Goal: Information Seeking & Learning: Find specific fact

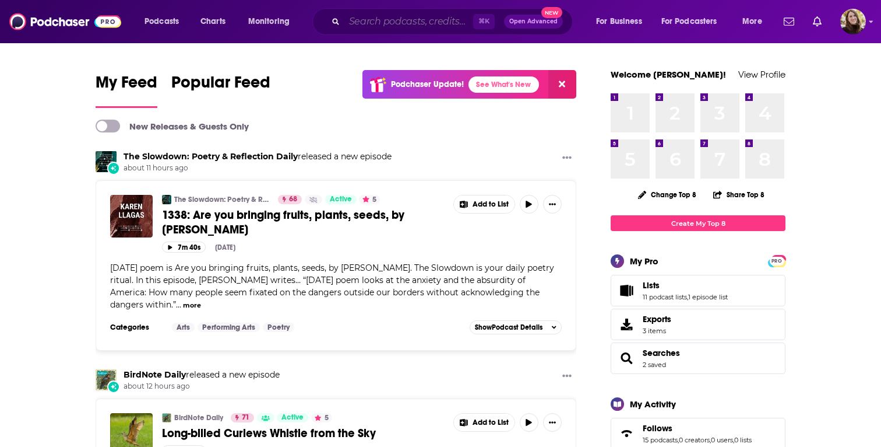
click at [435, 22] on input "Search podcasts, credits, & more..." at bounding box center [408, 21] width 129 height 19
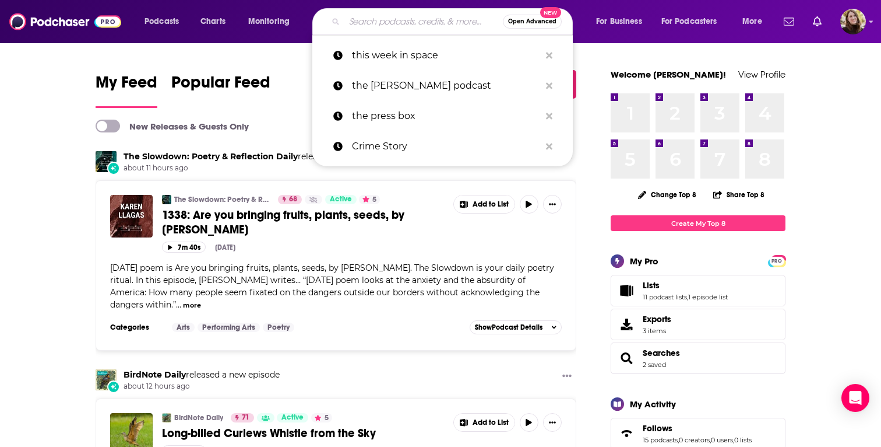
type input "o"
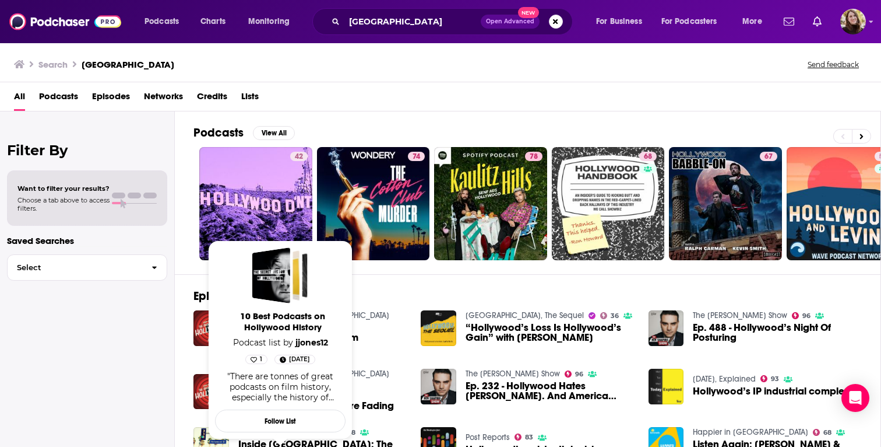
click at [117, 370] on div "Filter By Want to filter your results? Choose a tab above to access filters. Sa…" at bounding box center [87, 334] width 175 height 447
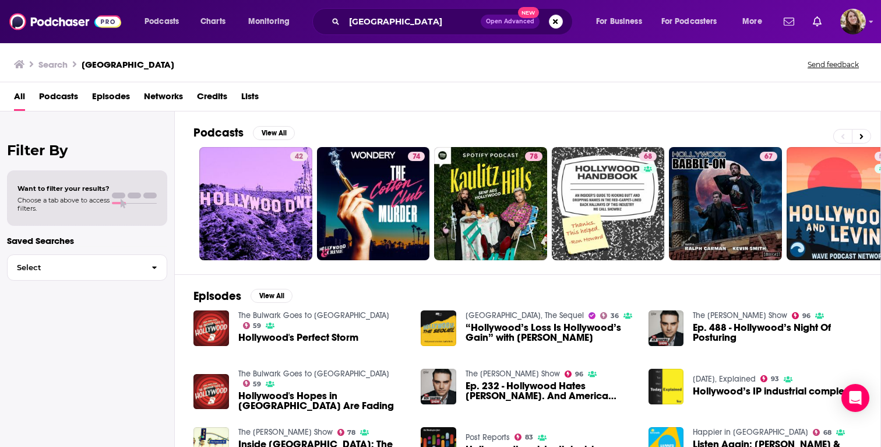
click at [55, 93] on span "Podcasts" at bounding box center [58, 99] width 39 height 24
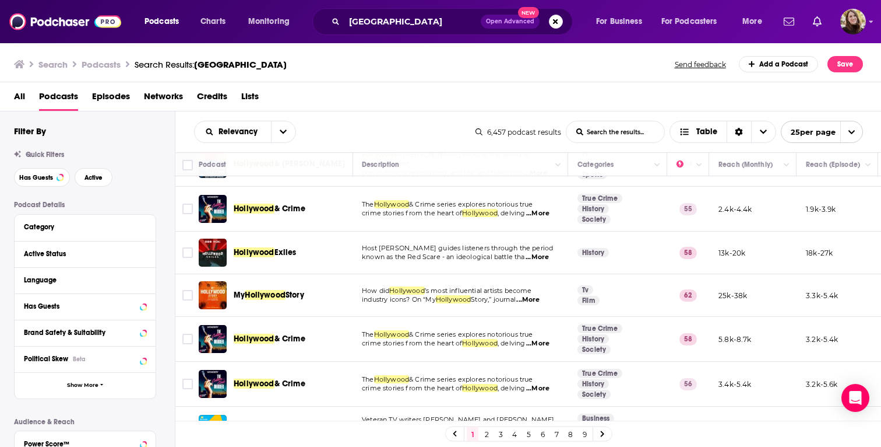
scroll to position [0, 1]
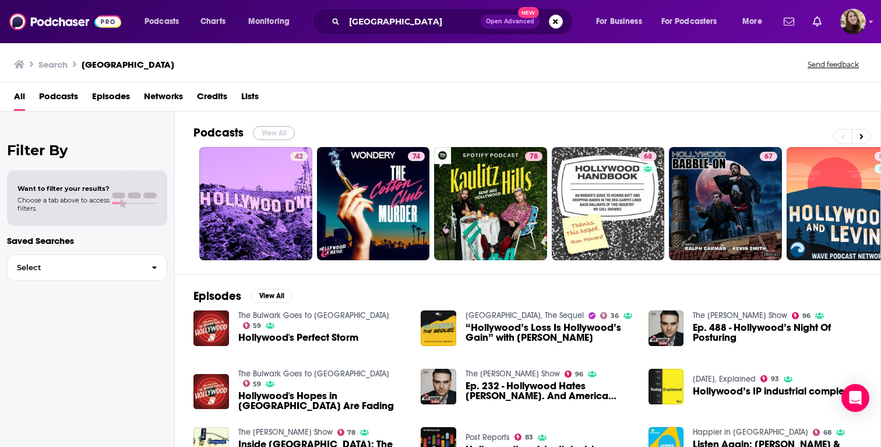
click at [271, 135] on button "View All" at bounding box center [274, 133] width 42 height 14
click at [860, 139] on icon at bounding box center [862, 136] width 4 height 8
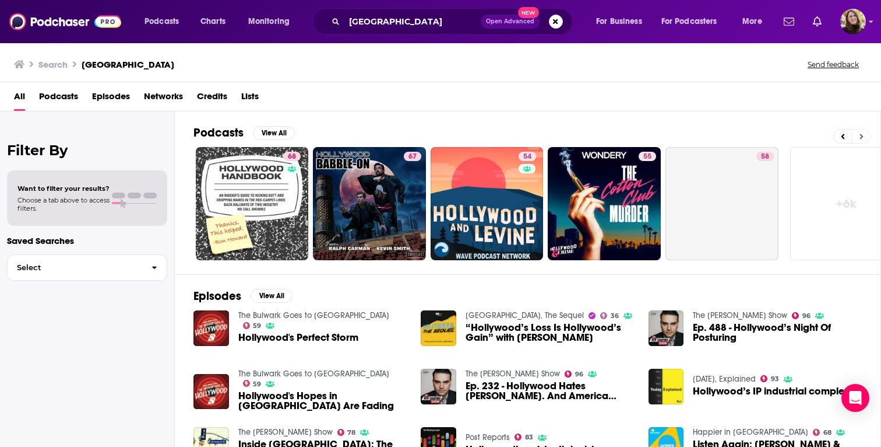
scroll to position [0, 383]
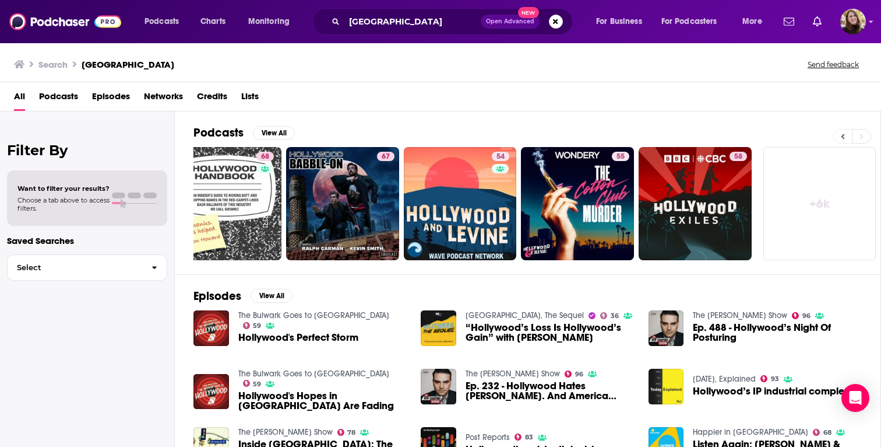
click at [843, 138] on icon at bounding box center [843, 135] width 3 height 5
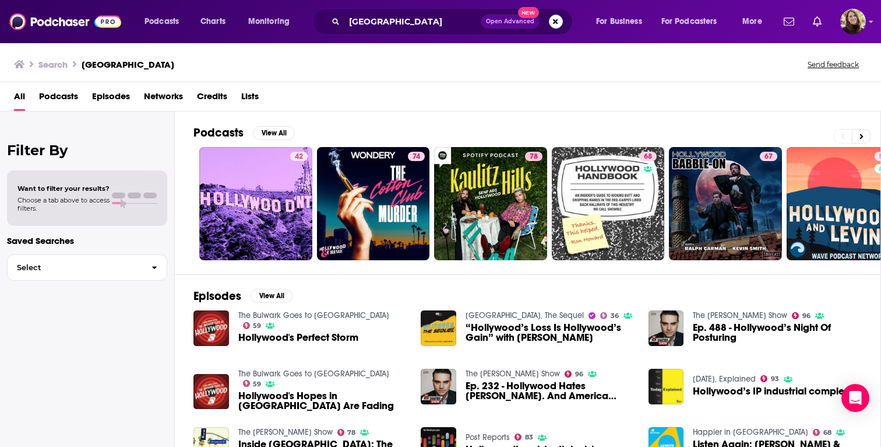
scroll to position [0, 0]
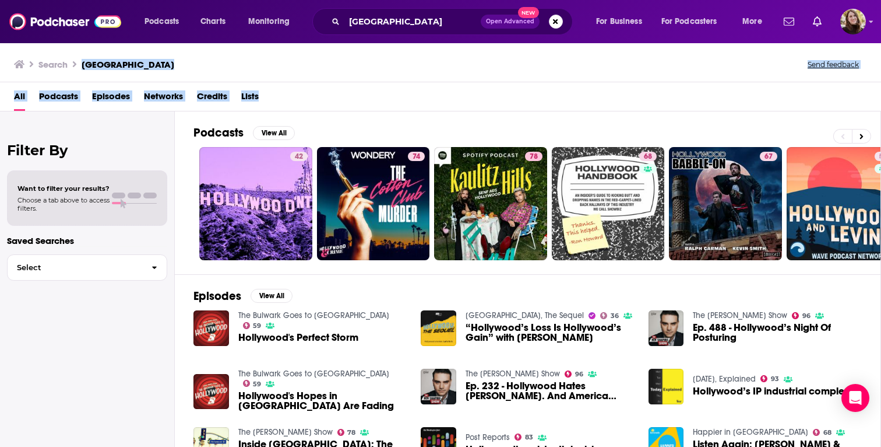
drag, startPoint x: 290, startPoint y: 57, endPoint x: 300, endPoint y: 103, distance: 46.4
click at [300, 103] on div "Search hollywood Send feedback All Podcasts Episodes Networks Credits Lists Fil…" at bounding box center [440, 244] width 881 height 405
click at [300, 103] on div "All Podcasts Episodes Networks Credits Lists" at bounding box center [443, 99] width 858 height 24
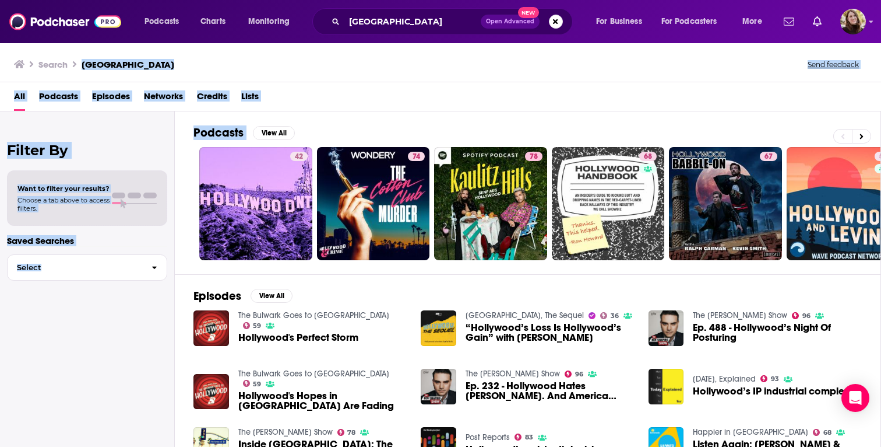
drag, startPoint x: 311, startPoint y: 127, endPoint x: 301, endPoint y: 49, distance: 78.8
click at [301, 49] on div "Search hollywood Send feedback All Podcasts Episodes Networks Credits Lists Fil…" at bounding box center [440, 244] width 881 height 405
click at [301, 65] on div "Search hollywood Send feedback" at bounding box center [438, 64] width 849 height 16
drag, startPoint x: 298, startPoint y: 51, endPoint x: 313, endPoint y: 133, distance: 83.0
click at [313, 133] on div "Search hollywood Send feedback All Podcasts Episodes Networks Credits Lists Fil…" at bounding box center [440, 244] width 881 height 405
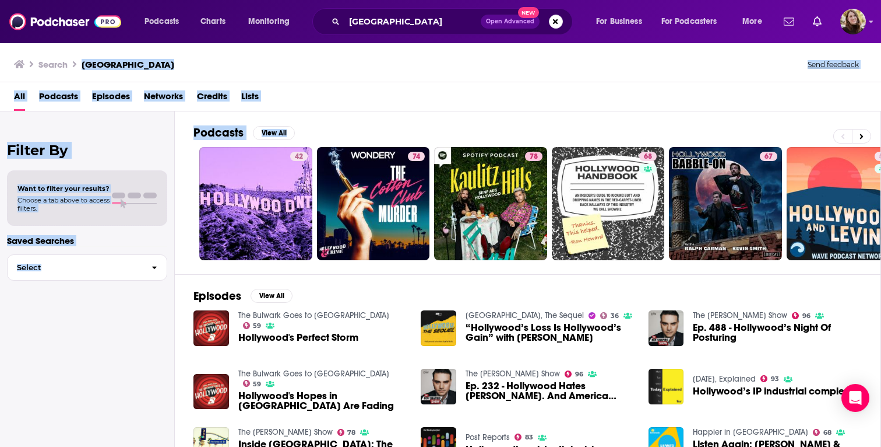
click at [314, 133] on div "Podcasts View All" at bounding box center [537, 136] width 687 height 22
drag, startPoint x: 315, startPoint y: 133, endPoint x: 296, endPoint y: 54, distance: 81.2
click at [296, 54] on div "Search hollywood Send feedback All Podcasts Episodes Networks Credits Lists Fil…" at bounding box center [440, 244] width 881 height 405
click at [296, 55] on div "Search hollywood Send feedback" at bounding box center [440, 62] width 881 height 40
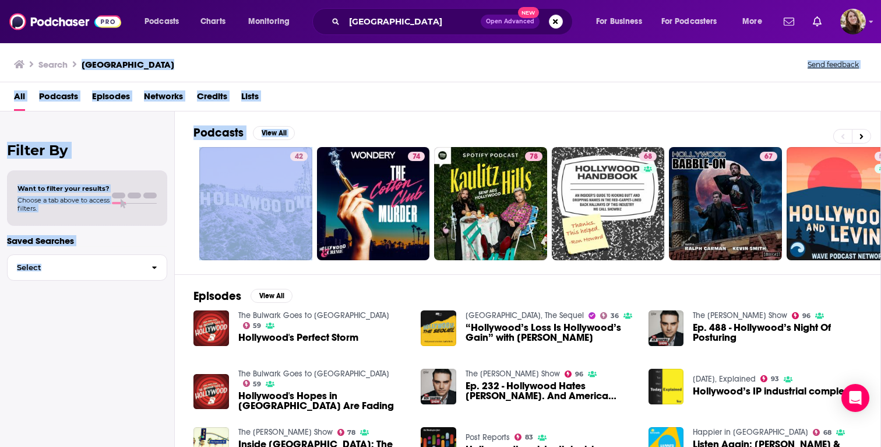
drag, startPoint x: 296, startPoint y: 55, endPoint x: 307, endPoint y: 133, distance: 79.6
click at [307, 133] on div "Search hollywood Send feedback All Podcasts Episodes Networks Credits Lists Fil…" at bounding box center [440, 244] width 881 height 405
click at [307, 133] on div "Podcasts View All" at bounding box center [537, 136] width 687 height 22
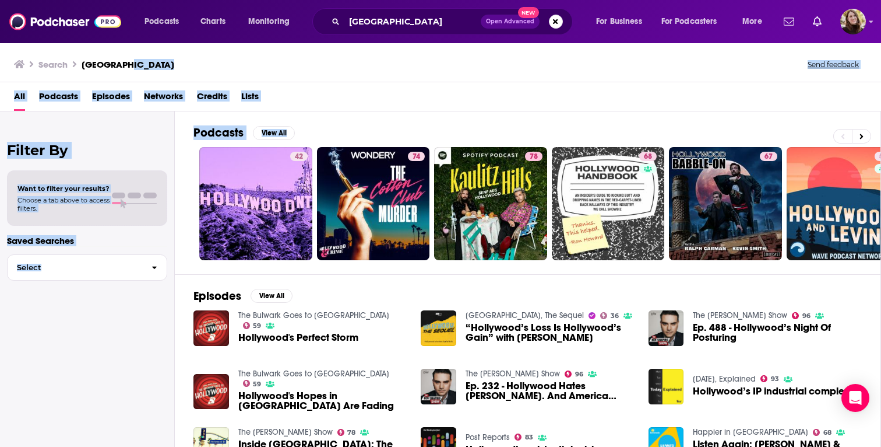
drag, startPoint x: 310, startPoint y: 133, endPoint x: 299, endPoint y: 63, distance: 71.4
click at [299, 63] on div "Search hollywood Send feedback All Podcasts Episodes Networks Credits Lists Fil…" at bounding box center [440, 244] width 881 height 405
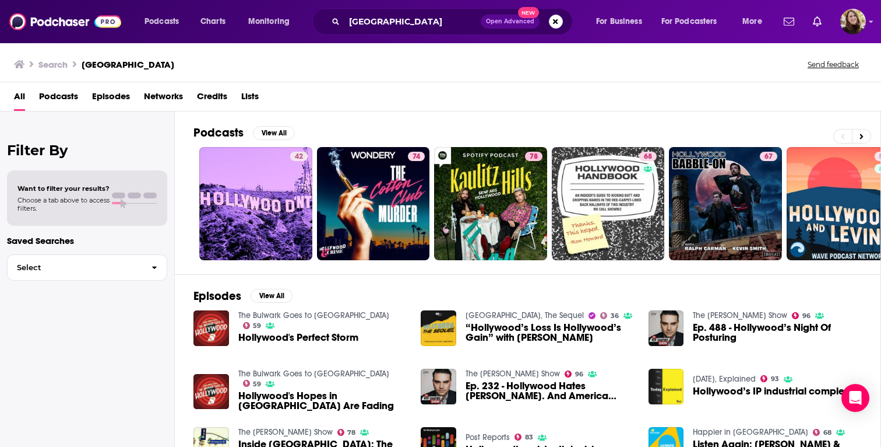
click at [299, 62] on div "Search hollywood Send feedback" at bounding box center [438, 64] width 849 height 16
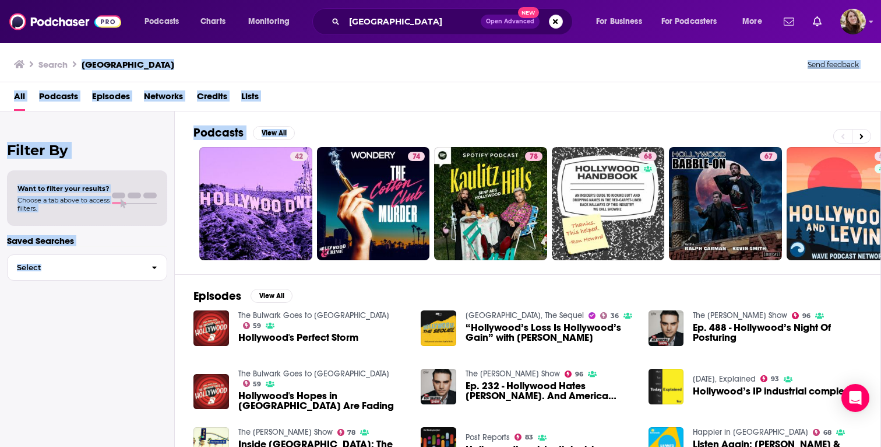
drag, startPoint x: 297, startPoint y: 55, endPoint x: 307, endPoint y: 136, distance: 82.2
click at [307, 136] on div "Search hollywood Send feedback All Podcasts Episodes Networks Credits Lists Fil…" at bounding box center [440, 244] width 881 height 405
click at [305, 131] on div "Podcasts View All" at bounding box center [537, 136] width 687 height 22
drag, startPoint x: 337, startPoint y: 125, endPoint x: 308, endPoint y: 45, distance: 85.0
click at [308, 45] on div "Search hollywood Send feedback All Podcasts Episodes Networks Credits Lists Fil…" at bounding box center [440, 244] width 881 height 405
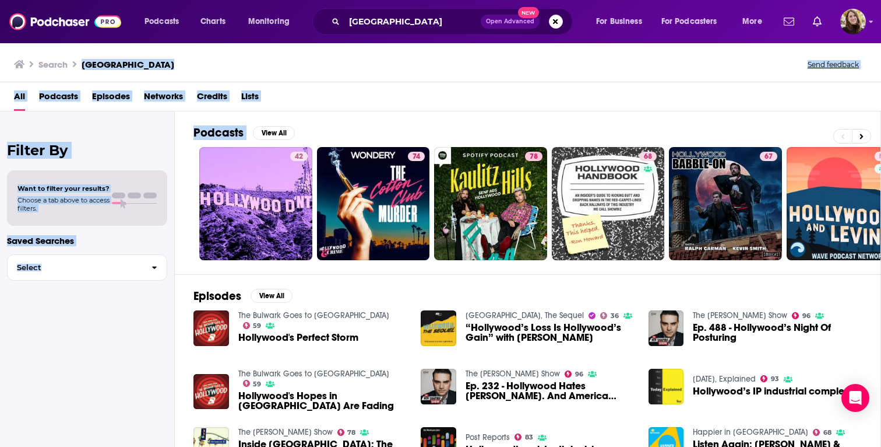
click at [302, 54] on div "Search hollywood Send feedback" at bounding box center [440, 62] width 881 height 40
drag, startPoint x: 300, startPoint y: 44, endPoint x: 318, endPoint y: 135, distance: 92.7
click at [318, 135] on div "Search hollywood Send feedback All Podcasts Episodes Networks Credits Lists Fil…" at bounding box center [440, 244] width 881 height 405
click at [318, 135] on div "Podcasts View All" at bounding box center [537, 136] width 687 height 22
drag, startPoint x: 322, startPoint y: 135, endPoint x: 310, endPoint y: 45, distance: 90.6
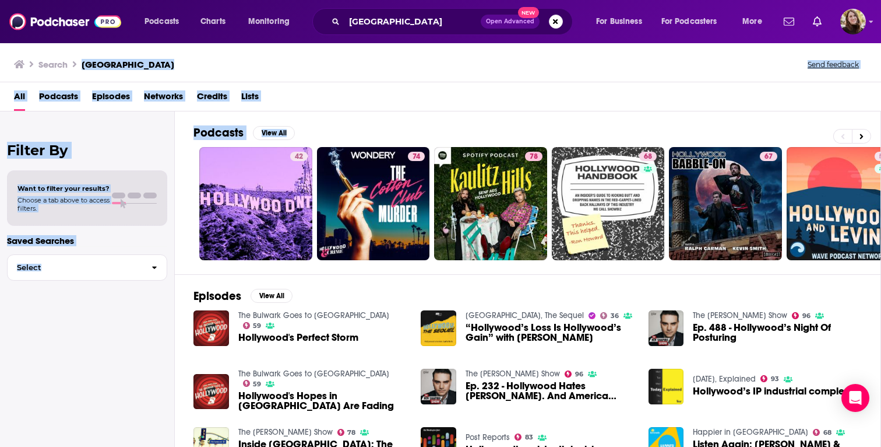
click at [310, 45] on div "Search hollywood Send feedback All Podcasts Episodes Networks Credits Lists Fil…" at bounding box center [440, 244] width 881 height 405
click at [310, 66] on div "Search hollywood Send feedback" at bounding box center [438, 64] width 849 height 16
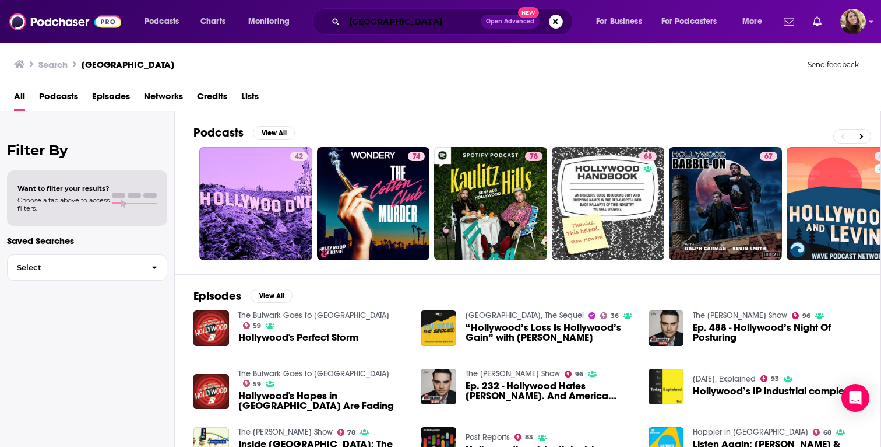
click at [437, 13] on input "[GEOGRAPHIC_DATA]" at bounding box center [412, 21] width 136 height 19
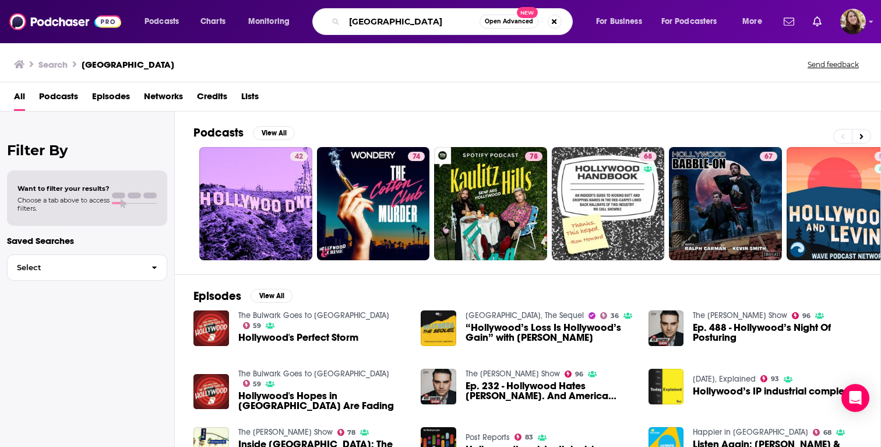
click at [437, 13] on input "[GEOGRAPHIC_DATA]" at bounding box center [411, 21] width 135 height 19
type input "pop culture"
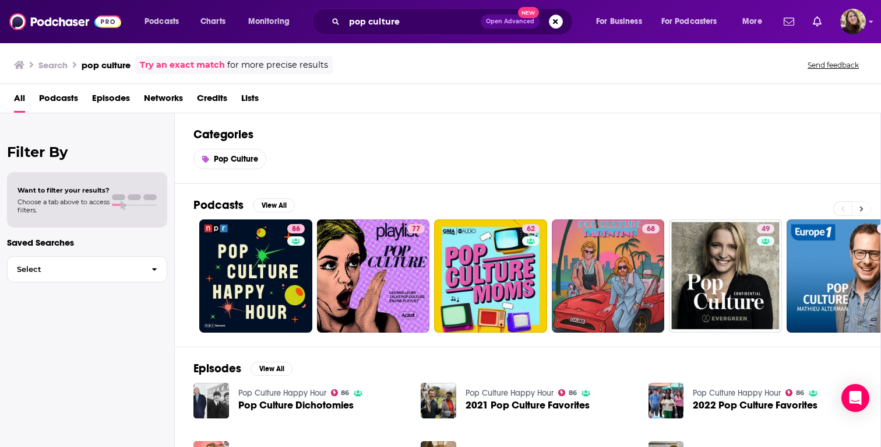
click at [860, 206] on icon at bounding box center [862, 209] width 4 height 8
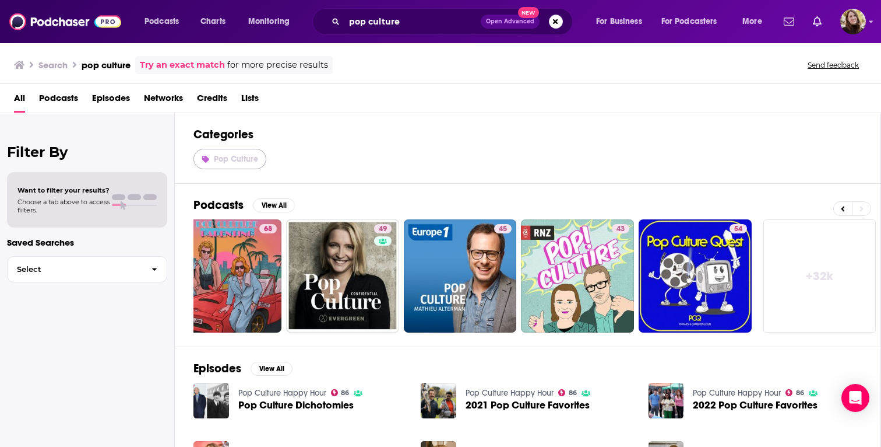
click at [245, 151] on link "Pop Culture" at bounding box center [230, 159] width 73 height 20
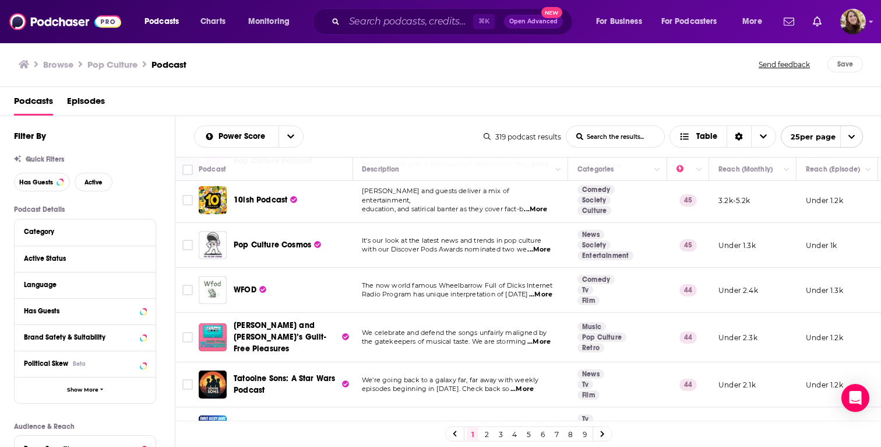
scroll to position [0, 1]
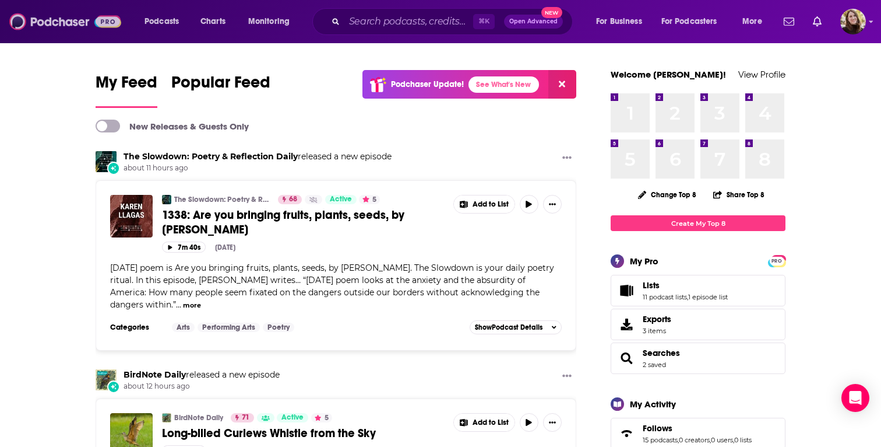
click at [65, 19] on img at bounding box center [65, 21] width 112 height 22
click at [184, 22] on icon "open menu" at bounding box center [186, 19] width 5 height 8
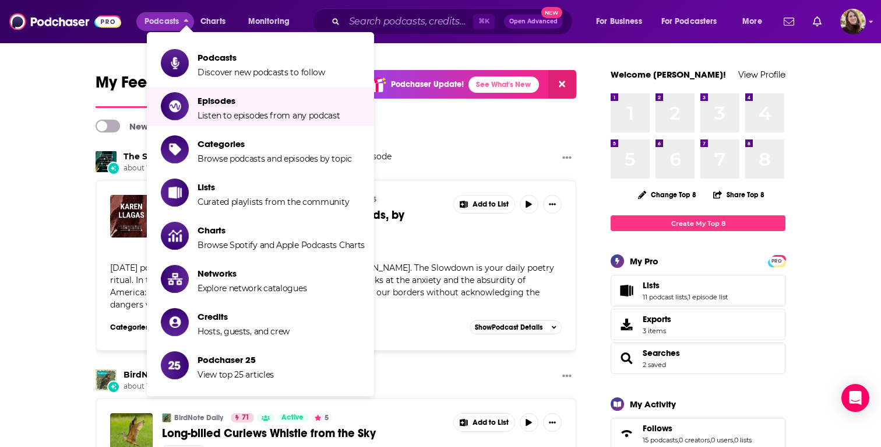
click at [203, 131] on li "Categories Browse podcasts and episodes by topic" at bounding box center [260, 149] width 227 height 38
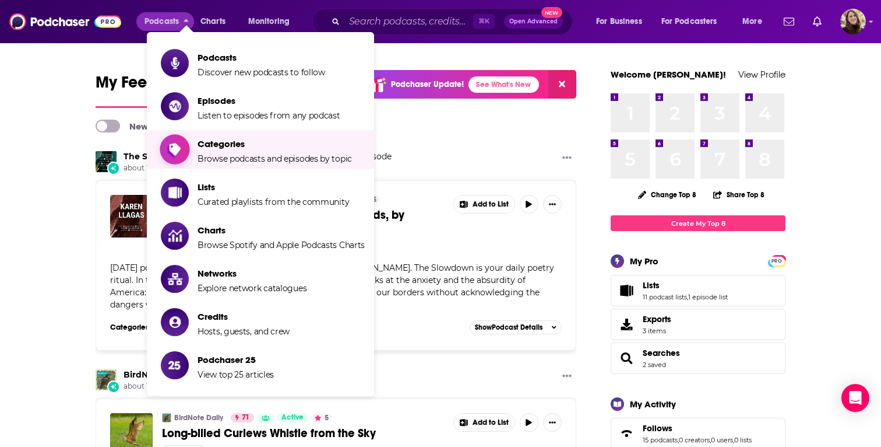
click at [203, 145] on span "Categories" at bounding box center [275, 143] width 154 height 11
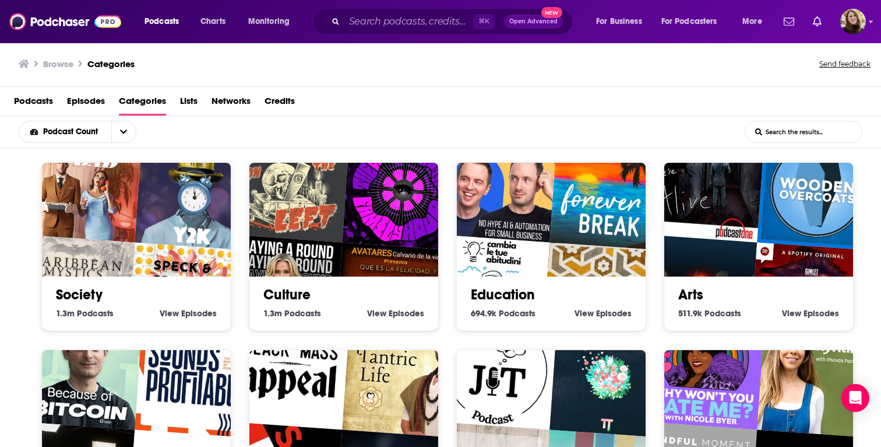
click at [553, 276] on div "Education 694.9k Education Podcasts View Education Episodes" at bounding box center [551, 298] width 170 height 44
click at [513, 295] on link "Education" at bounding box center [503, 294] width 64 height 17
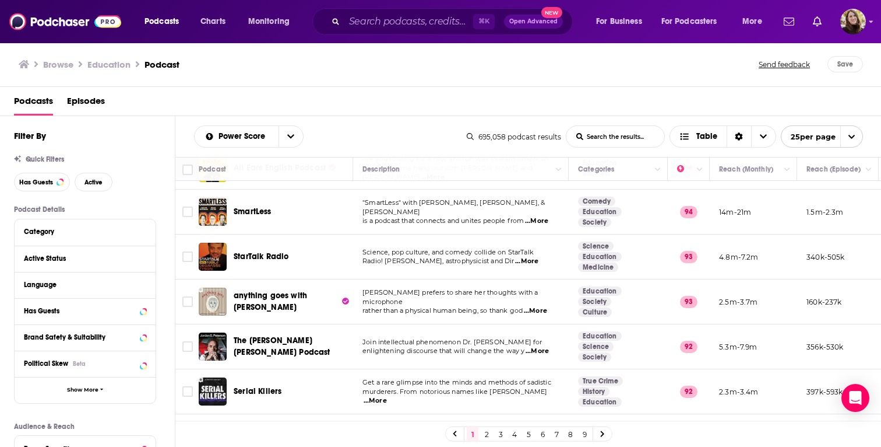
scroll to position [357, 0]
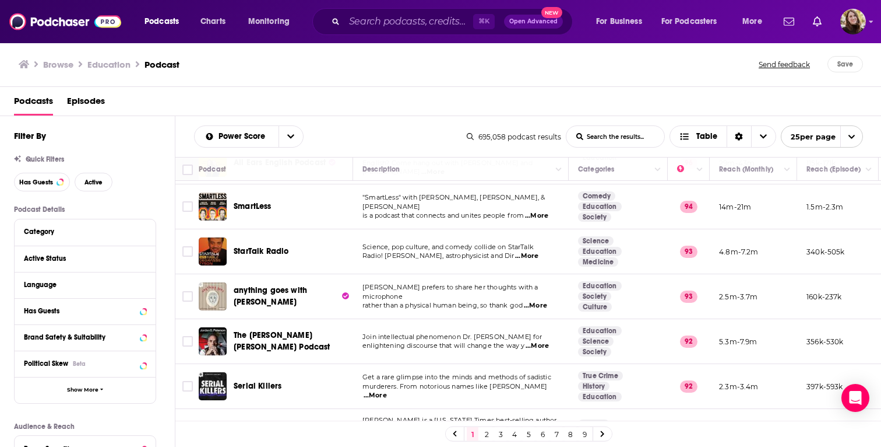
click at [545, 211] on span "...More" at bounding box center [536, 215] width 23 height 9
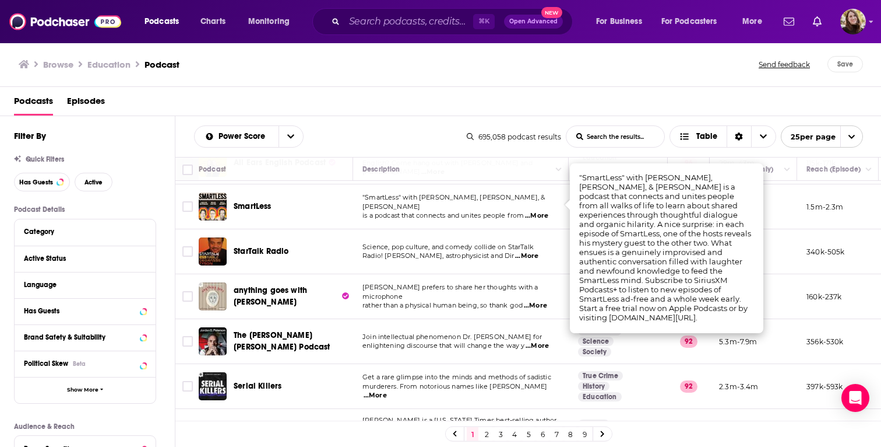
click at [496, 105] on div "Podcasts Episodes" at bounding box center [443, 104] width 859 height 24
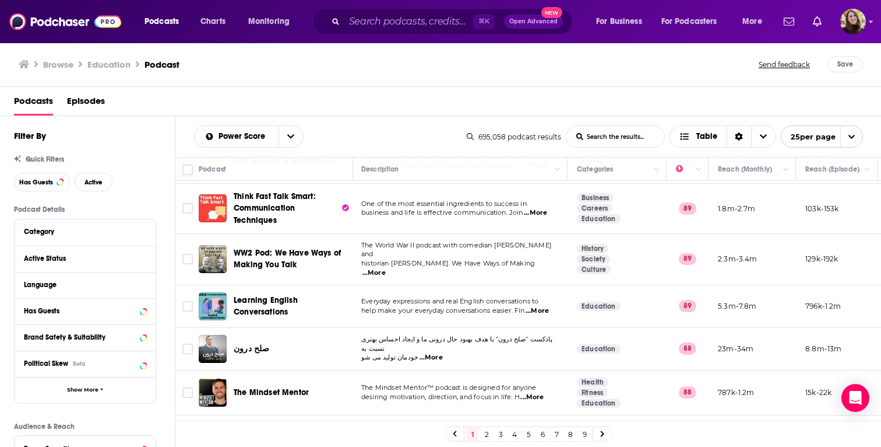
scroll to position [891, 1]
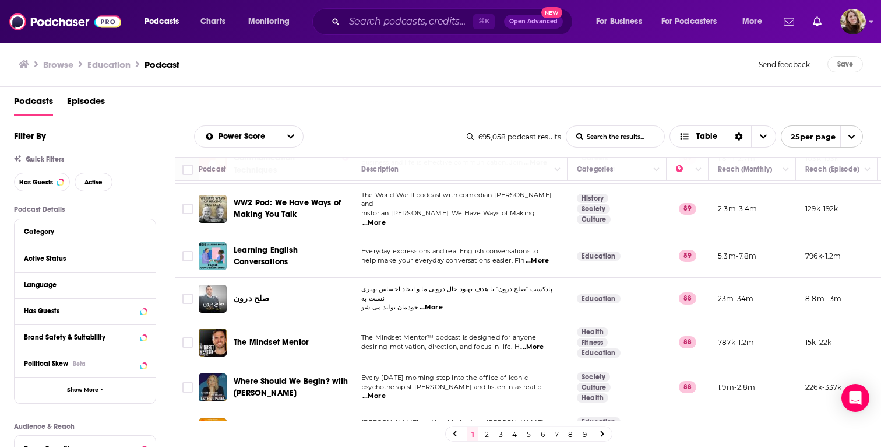
click at [602, 434] on icon at bounding box center [602, 433] width 5 height 7
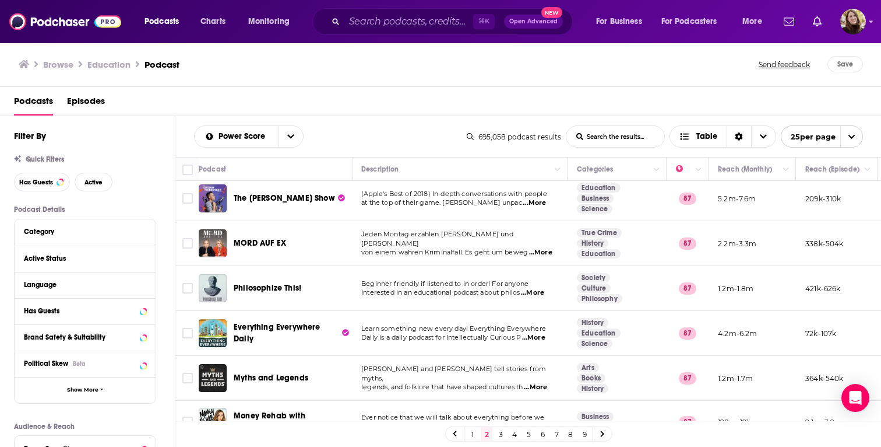
scroll to position [0, 1]
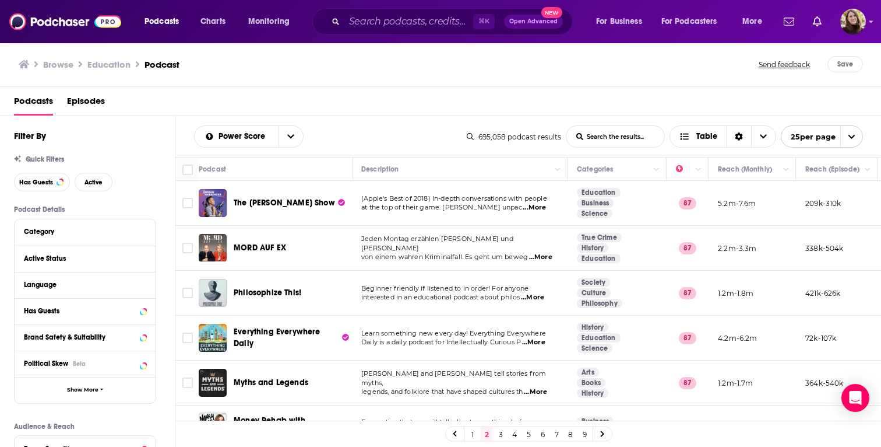
click at [538, 210] on span "...More" at bounding box center [534, 207] width 23 height 9
click at [435, 118] on div "Power Score List Search Input Search the results... Table 695,058 podcast resul…" at bounding box center [528, 136] width 706 height 41
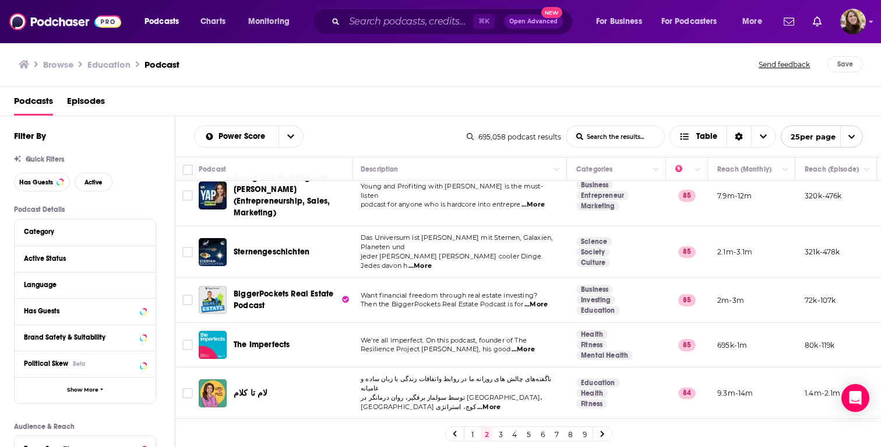
scroll to position [873, 2]
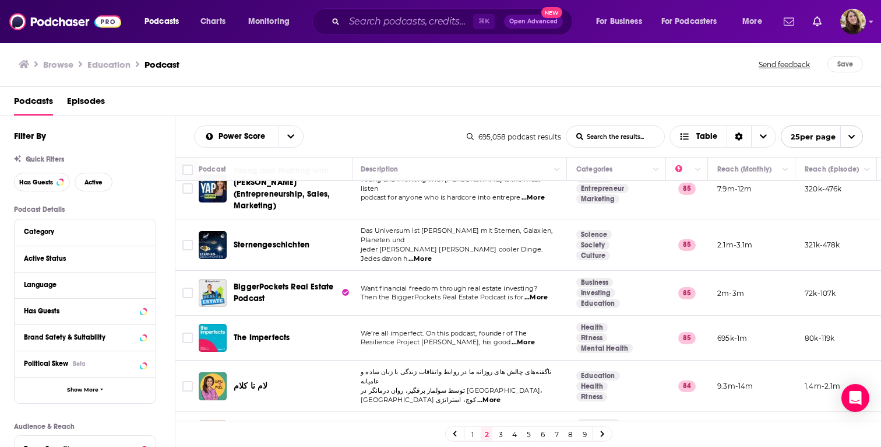
click at [608, 436] on link at bounding box center [602, 433] width 19 height 13
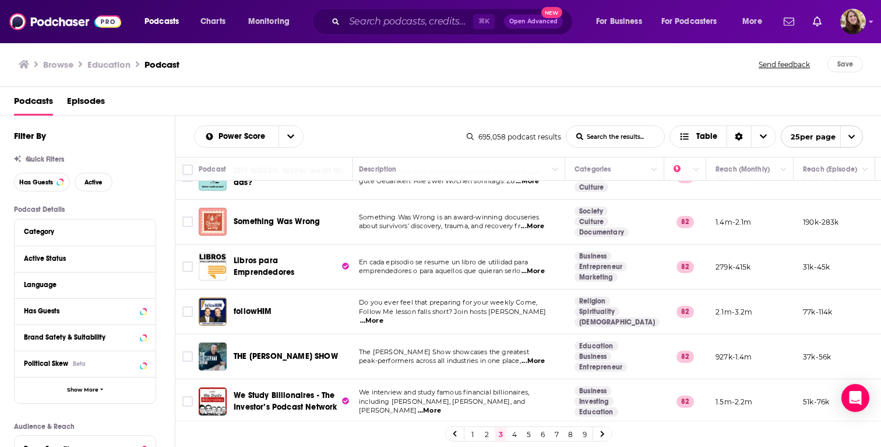
scroll to position [859, 3]
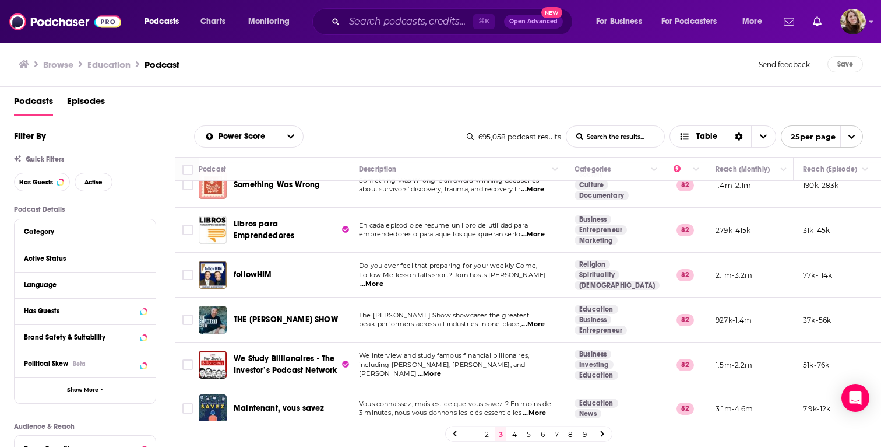
click at [603, 433] on icon at bounding box center [602, 434] width 3 height 6
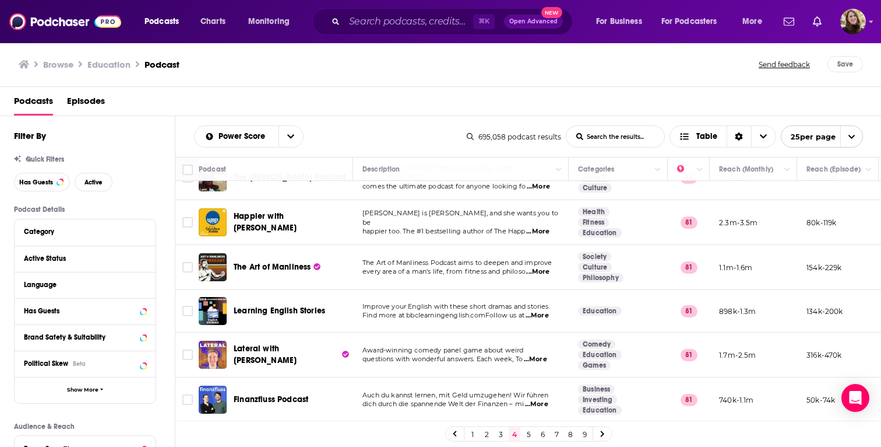
scroll to position [487, 0]
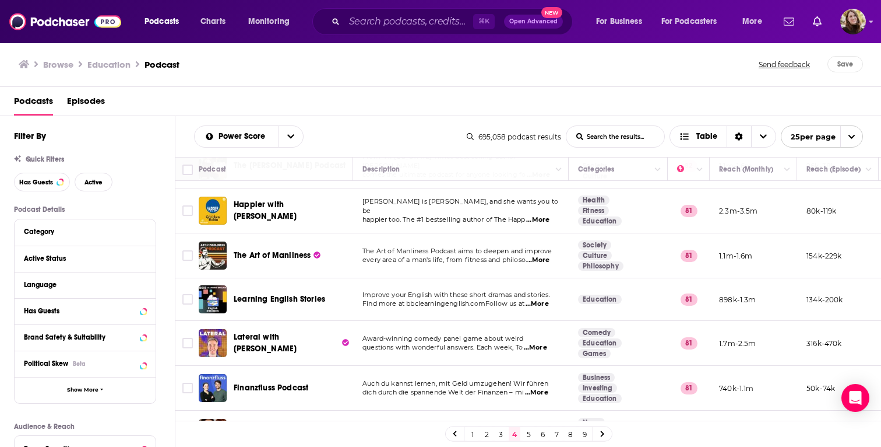
click at [547, 215] on span "...More" at bounding box center [537, 219] width 23 height 9
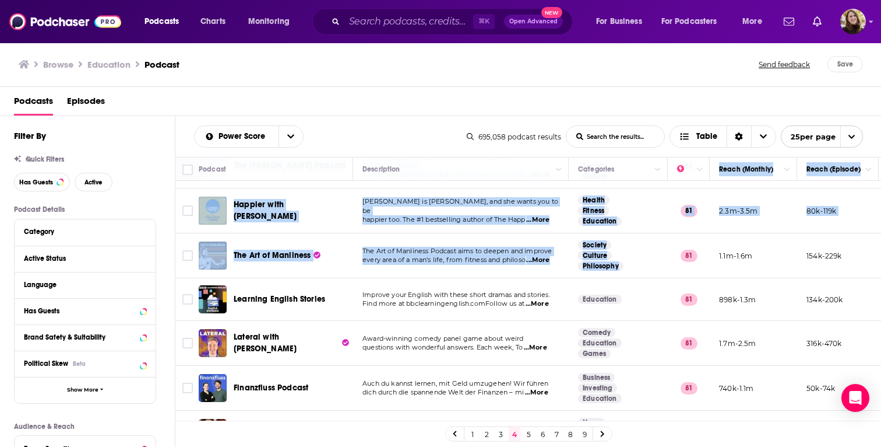
drag, startPoint x: 582, startPoint y: 180, endPoint x: 636, endPoint y: 253, distance: 91.3
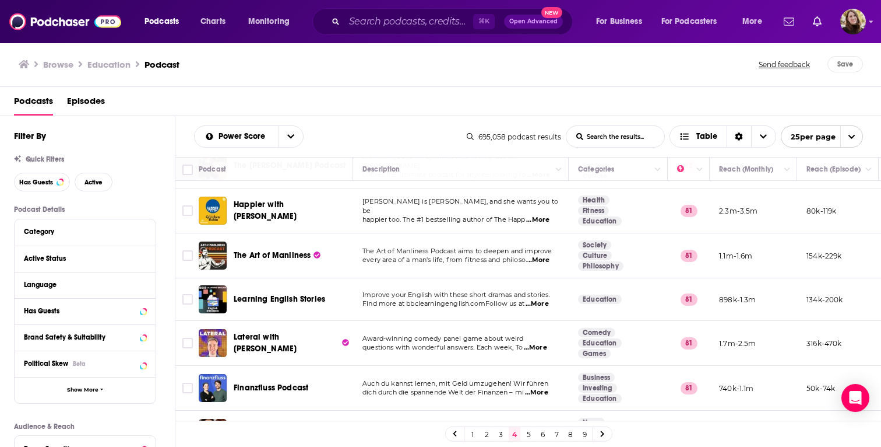
click at [445, 94] on div "Podcasts Episodes" at bounding box center [443, 104] width 859 height 24
click at [547, 215] on span "...More" at bounding box center [537, 219] width 23 height 9
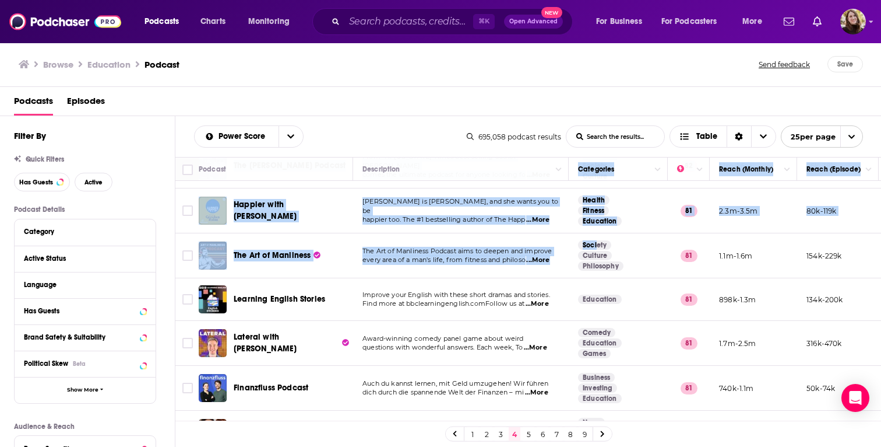
drag, startPoint x: 580, startPoint y: 175, endPoint x: 597, endPoint y: 231, distance: 59.0
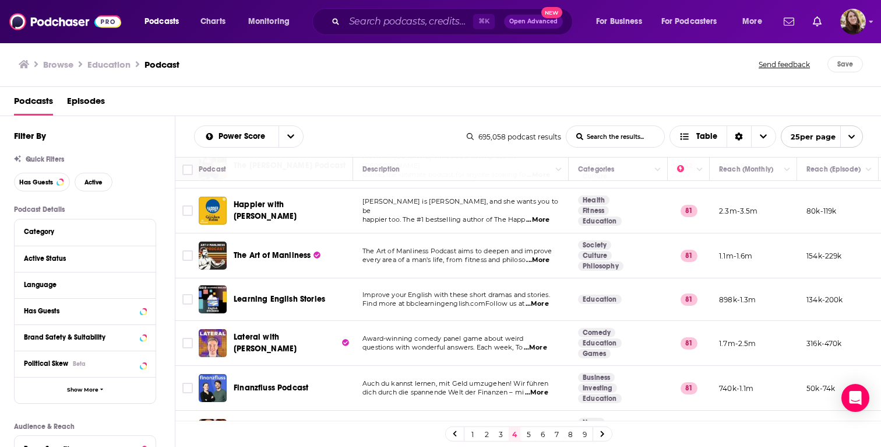
click at [521, 103] on div "Podcasts Episodes" at bounding box center [443, 104] width 859 height 24
click at [543, 215] on span "...More" at bounding box center [537, 219] width 23 height 9
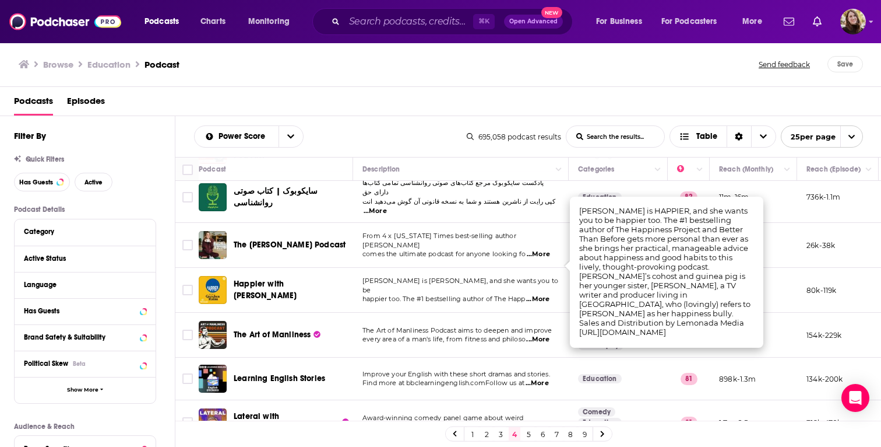
scroll to position [399, 0]
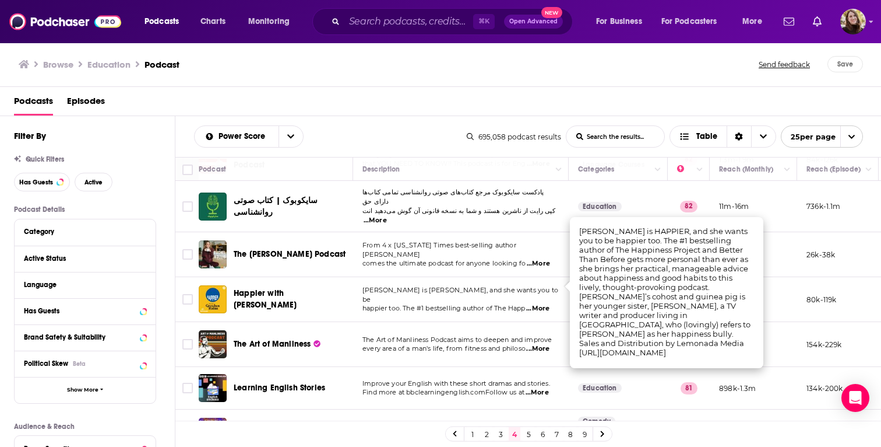
click at [542, 304] on span "...More" at bounding box center [537, 308] width 23 height 9
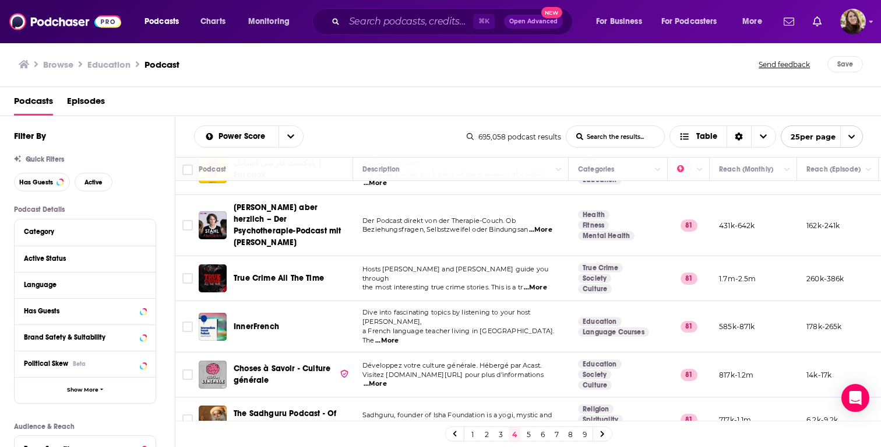
scroll to position [861, 0]
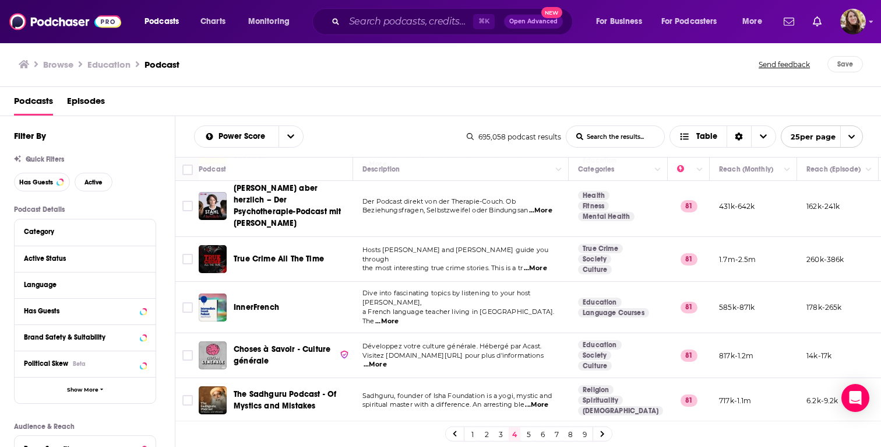
click at [600, 428] on link at bounding box center [602, 433] width 19 height 13
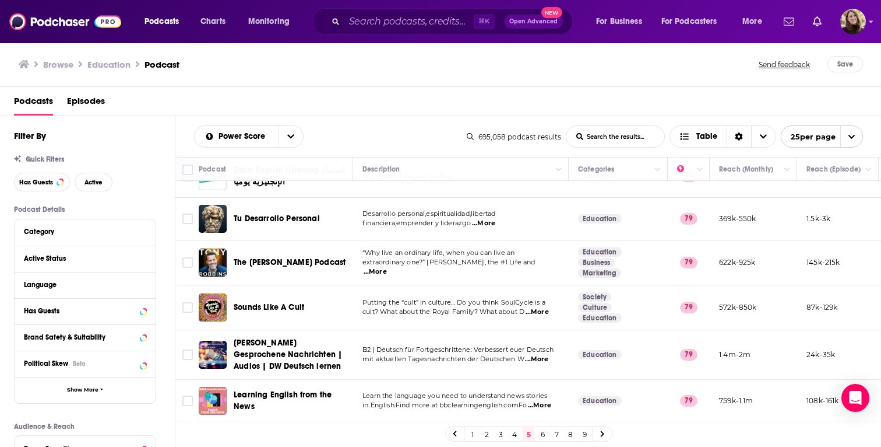
scroll to position [898, 0]
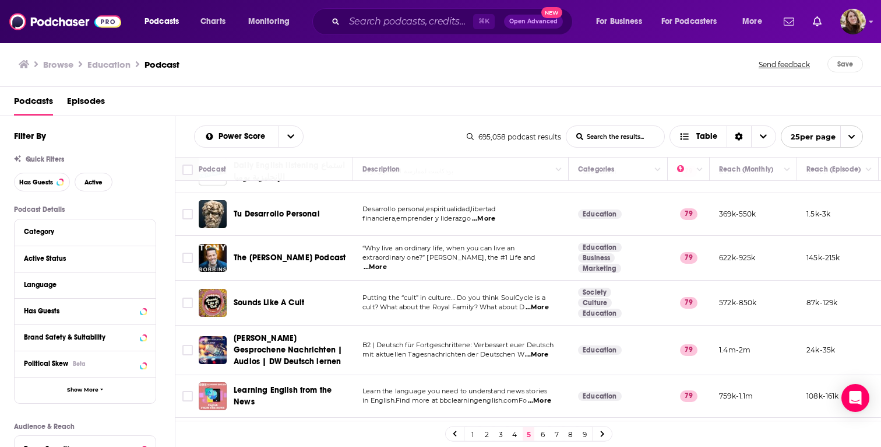
click at [604, 430] on icon at bounding box center [602, 433] width 5 height 7
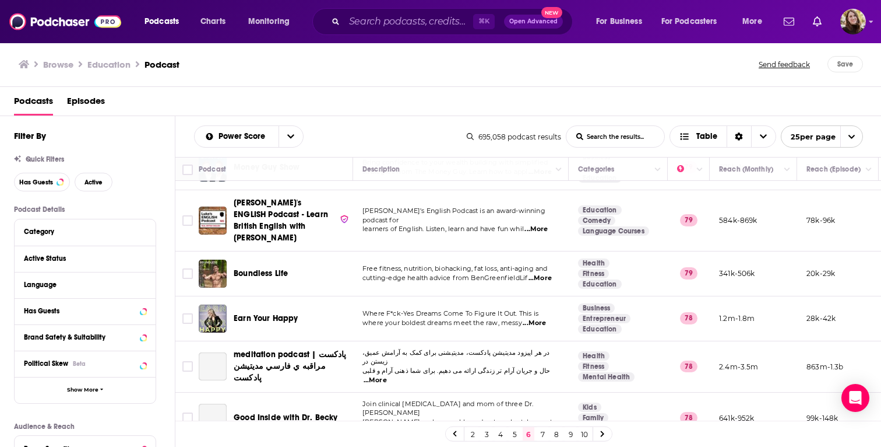
scroll to position [738, 0]
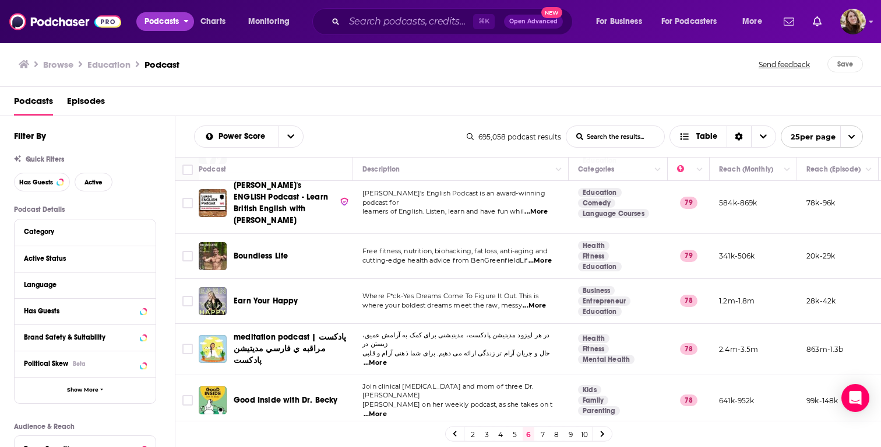
click at [161, 12] on button "Podcasts" at bounding box center [165, 21] width 58 height 19
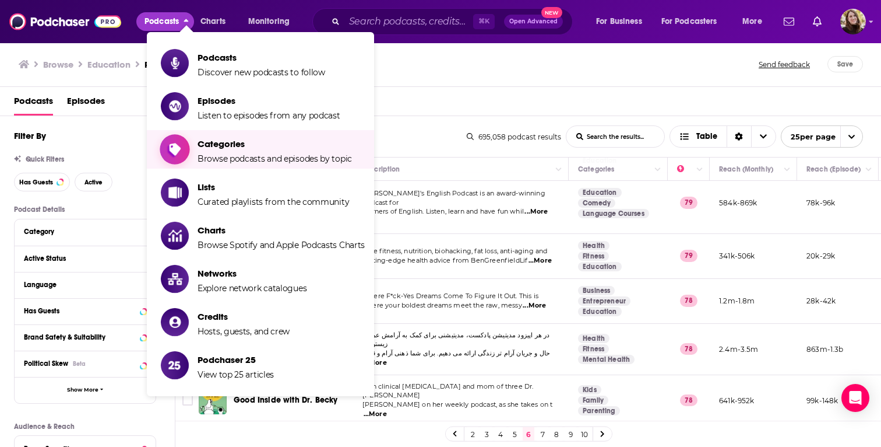
click at [223, 141] on span "Categories" at bounding box center [275, 143] width 154 height 11
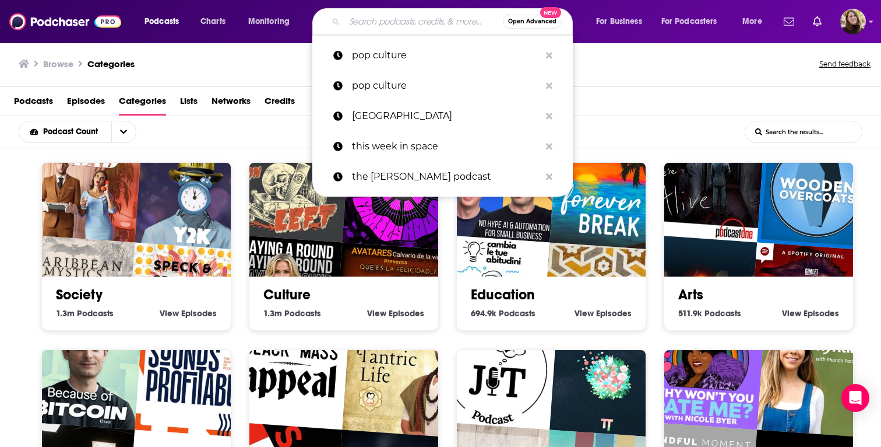
click at [415, 23] on input "Search podcasts, credits, & more..." at bounding box center [423, 21] width 159 height 19
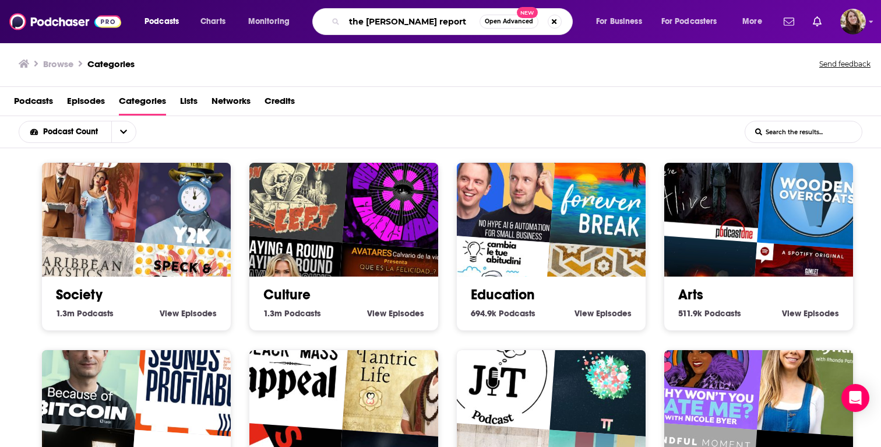
type input "the [PERSON_NAME] report"
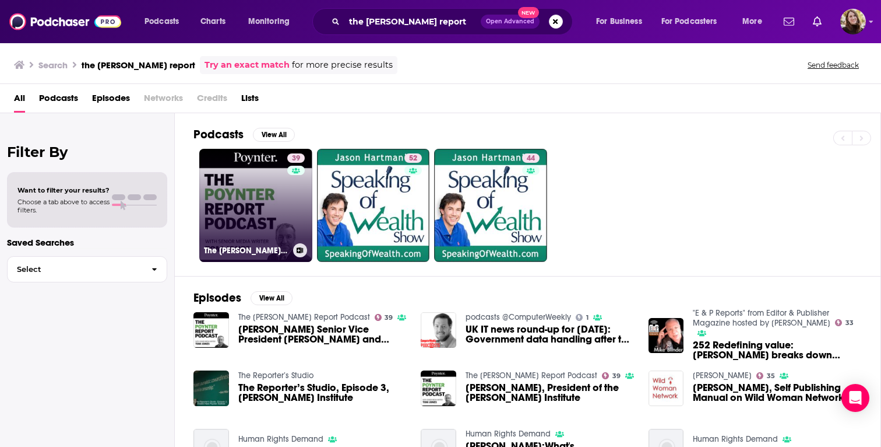
click at [249, 208] on link "39 The [PERSON_NAME] Report Podcast" at bounding box center [255, 205] width 113 height 113
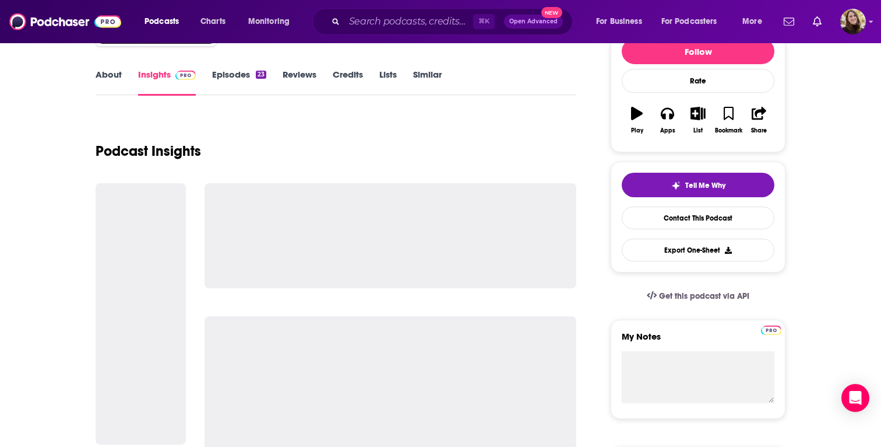
scroll to position [119, 0]
